Goal: Find specific page/section: Find specific page/section

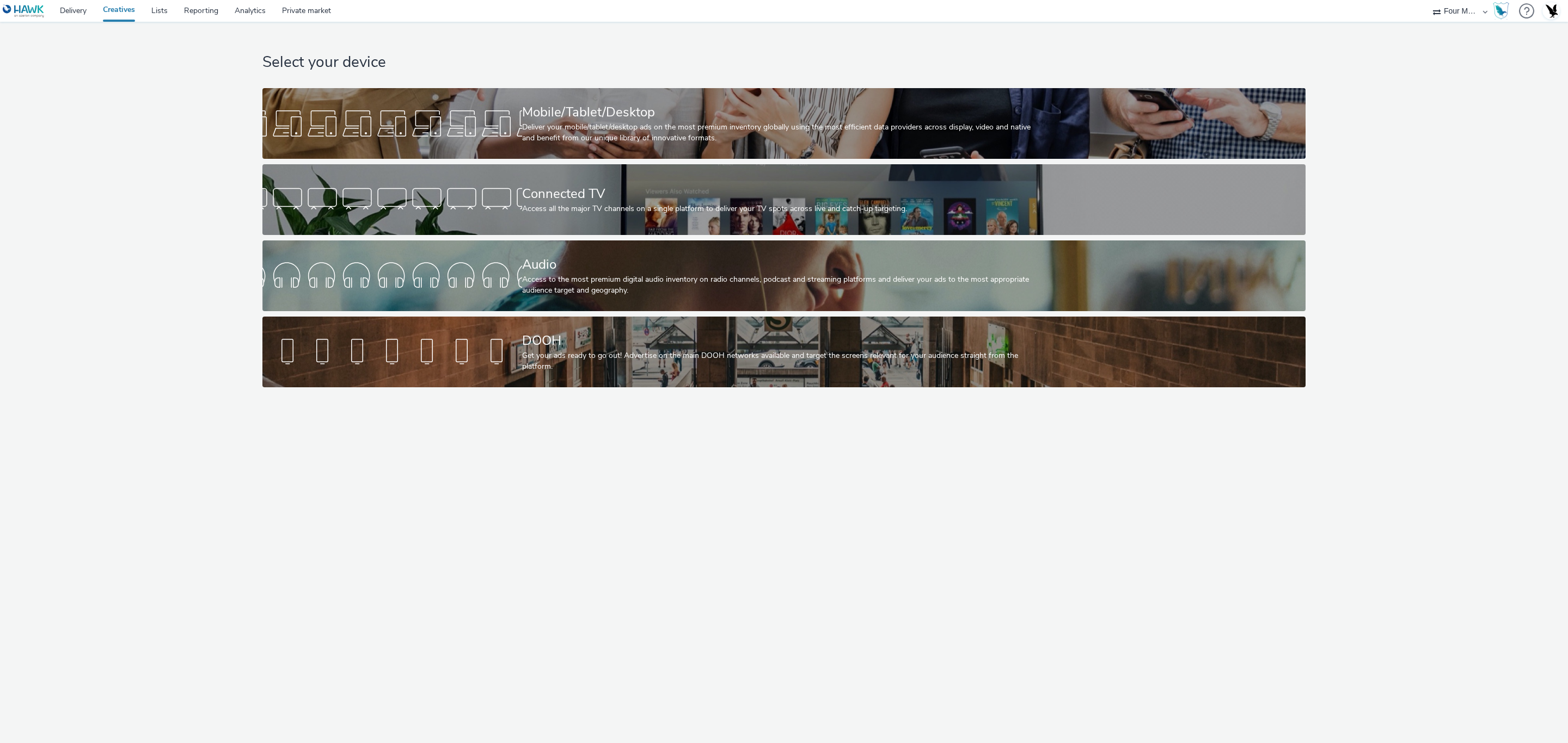
select select "cff8590b-41ac-41ea-8cbb-9853a913f89b"
click at [682, 331] on div "DOOH" at bounding box center [782, 341] width 519 height 19
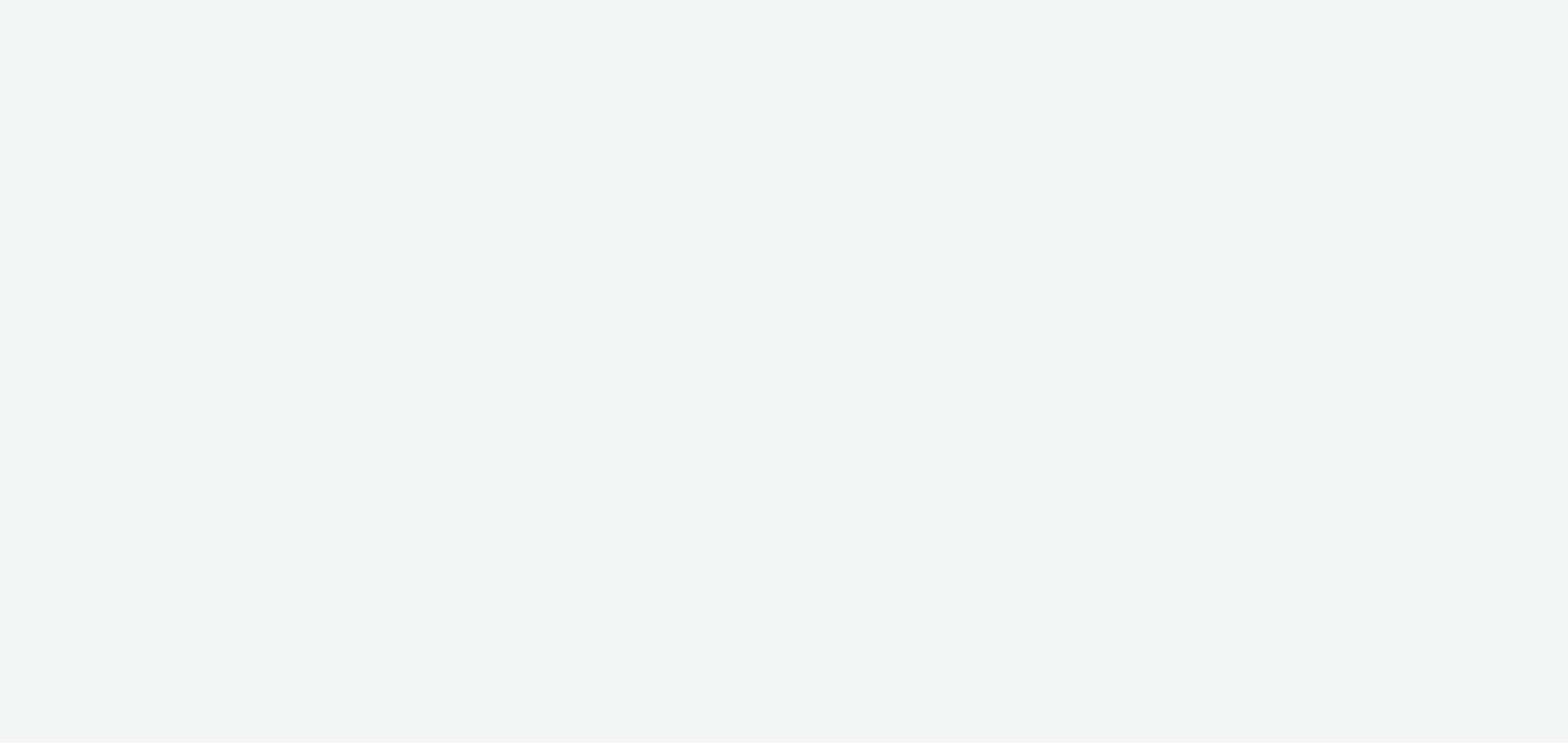
select select "cff8590b-41ac-41ea-8cbb-9853a913f89b"
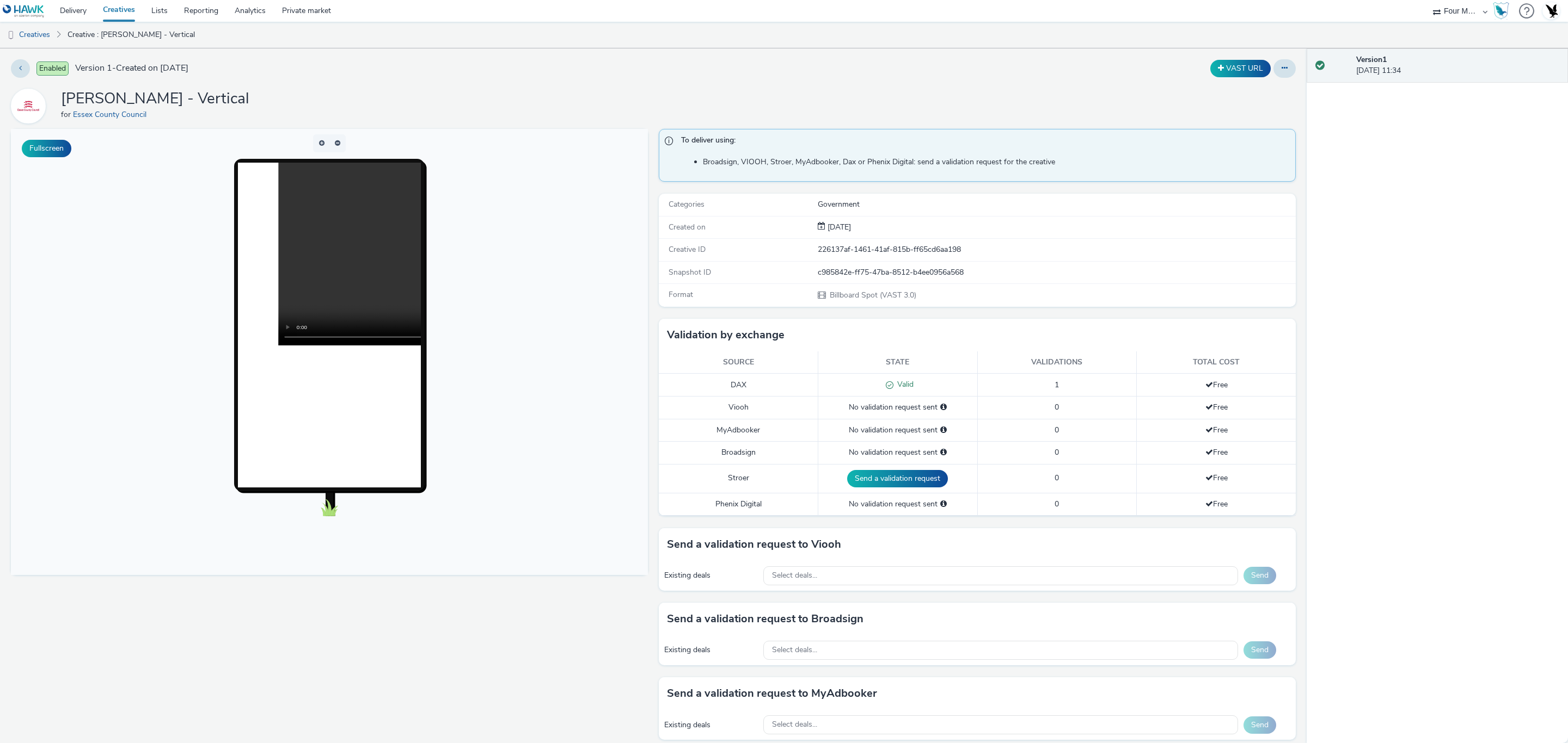
click at [130, 14] on link "Creatives" at bounding box center [119, 11] width 49 height 22
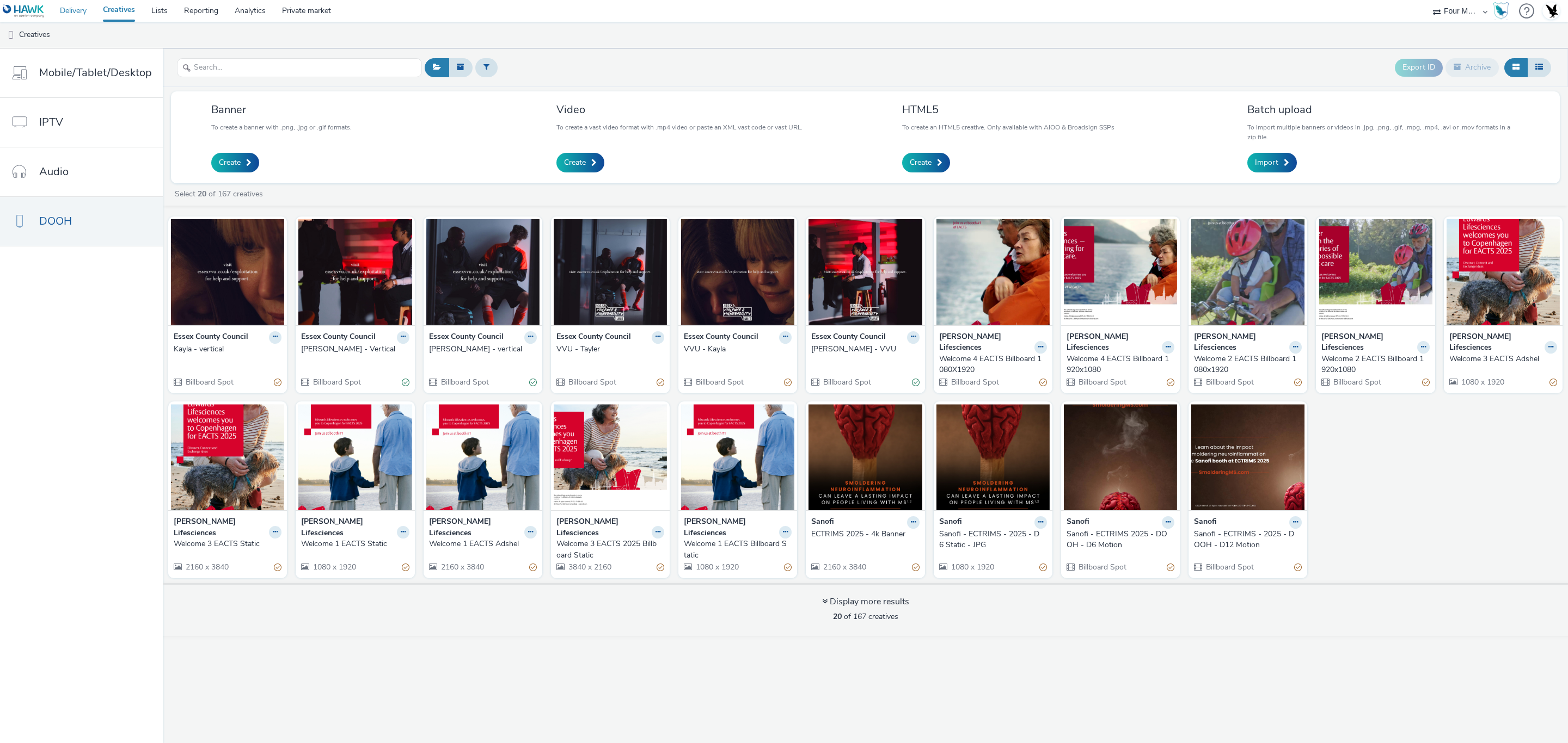
click at [86, 13] on link "Delivery" at bounding box center [73, 11] width 43 height 22
